Goal: Find specific page/section: Find specific page/section

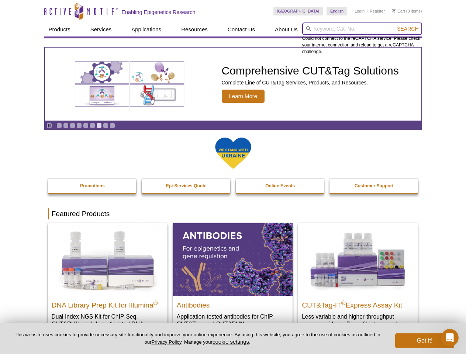
click at [362, 29] on input "search" at bounding box center [362, 28] width 120 height 13
click at [407, 29] on span "Search" at bounding box center [407, 29] width 21 height 6
click at [49, 125] on icon "Pause" at bounding box center [49, 125] width 5 height 5
click at [59, 125] on link "Go to slide 1" at bounding box center [59, 126] width 6 height 6
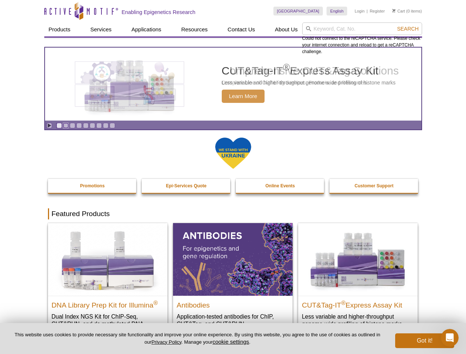
click at [66, 125] on link "Go to slide 2" at bounding box center [66, 126] width 6 height 6
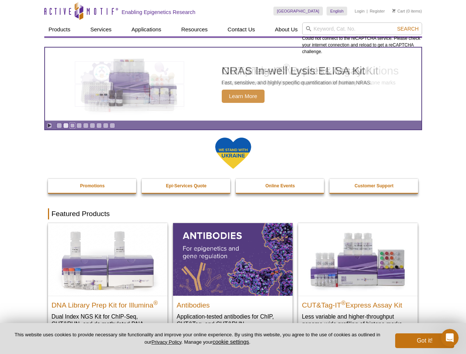
click at [72, 125] on link "Go to slide 3" at bounding box center [73, 126] width 6 height 6
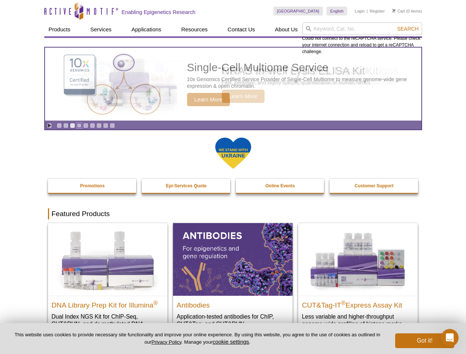
click at [79, 125] on link "Go to slide 4" at bounding box center [79, 126] width 6 height 6
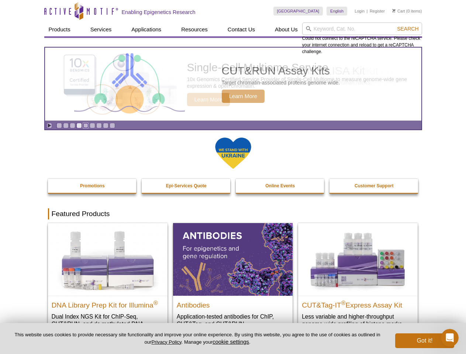
click at [86, 125] on link "Go to slide 5" at bounding box center [86, 126] width 6 height 6
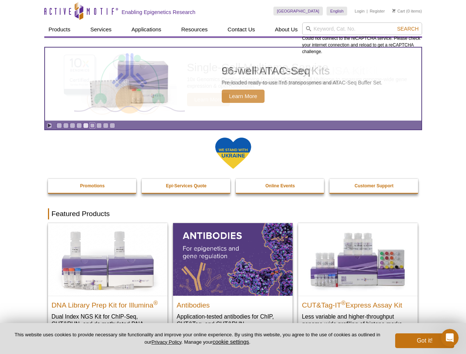
click at [92, 125] on link "Go to slide 6" at bounding box center [93, 126] width 6 height 6
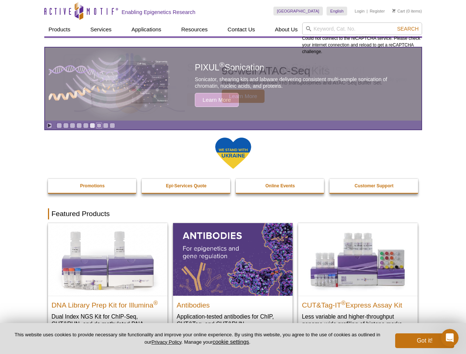
click at [99, 125] on link "Go to slide 7" at bounding box center [99, 126] width 6 height 6
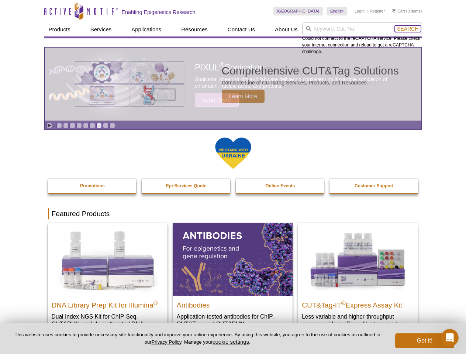
click at [407, 29] on span "Search" at bounding box center [407, 29] width 21 height 6
